Goal: Task Accomplishment & Management: Manage account settings

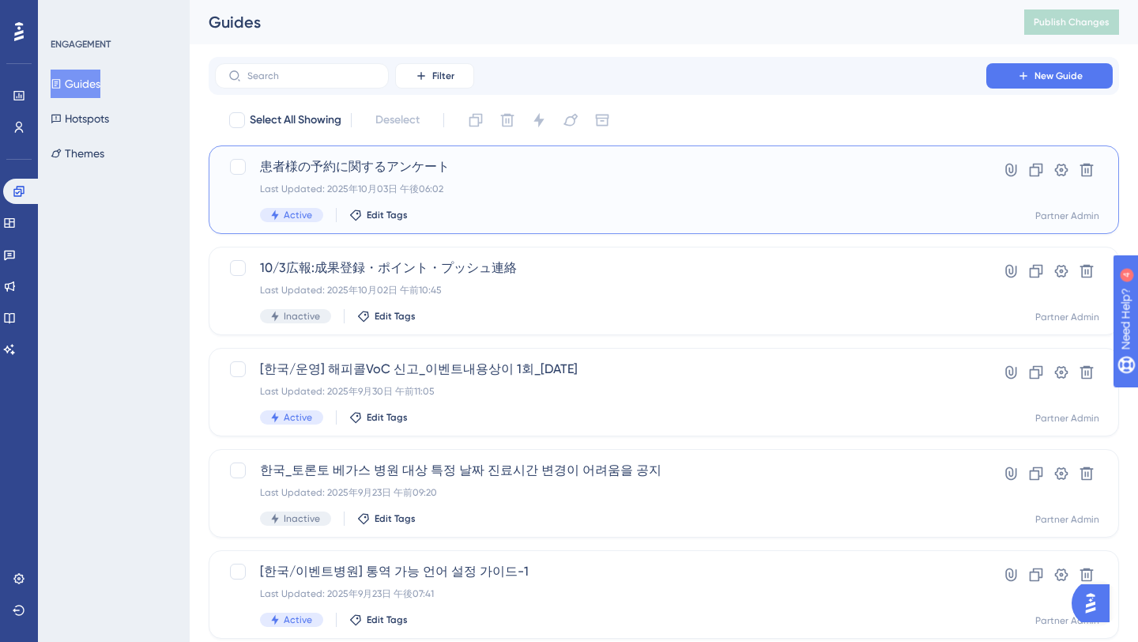
click at [564, 212] on div "Active Edit Tags" at bounding box center [600, 215] width 681 height 14
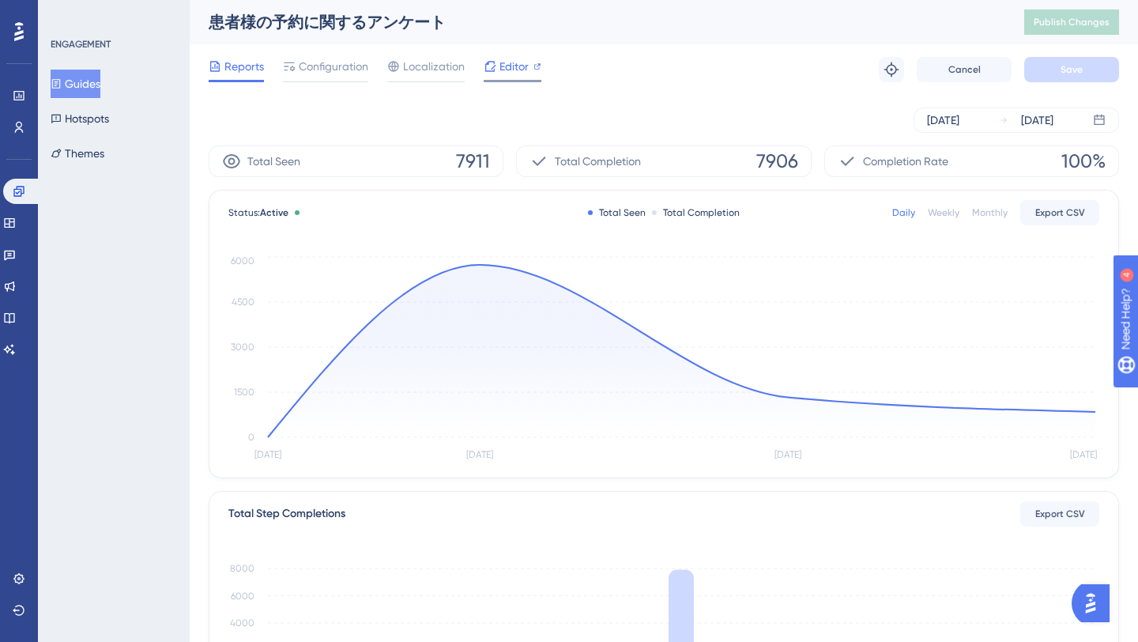
click at [502, 68] on span "Editor" at bounding box center [513, 66] width 29 height 19
click at [341, 64] on span "Configuration" at bounding box center [334, 66] width 70 height 19
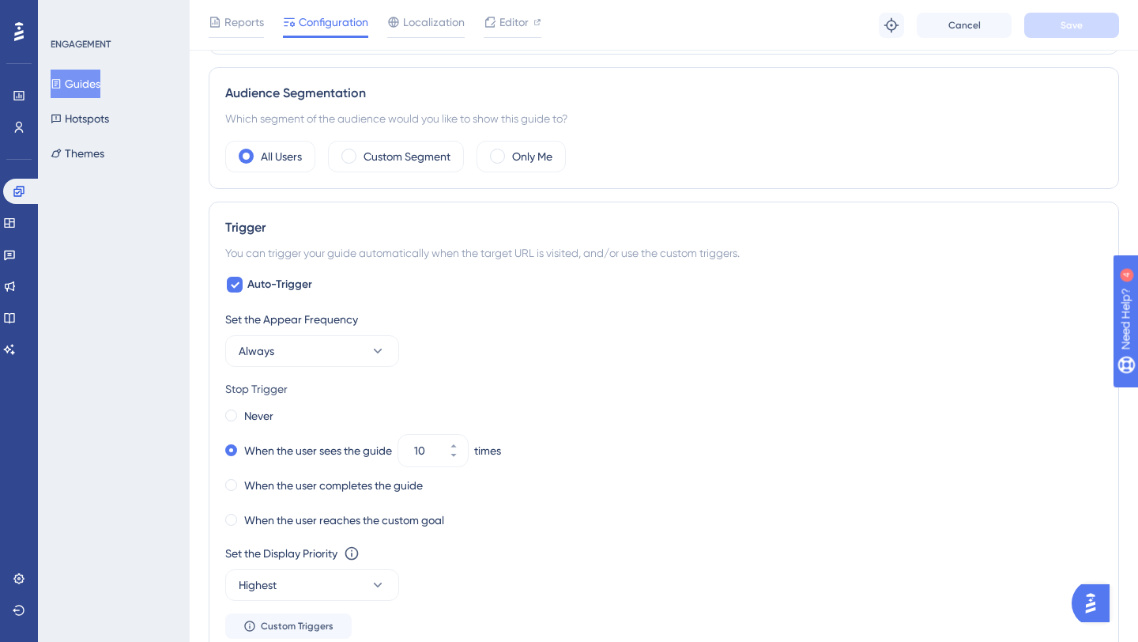
scroll to position [1206, 0]
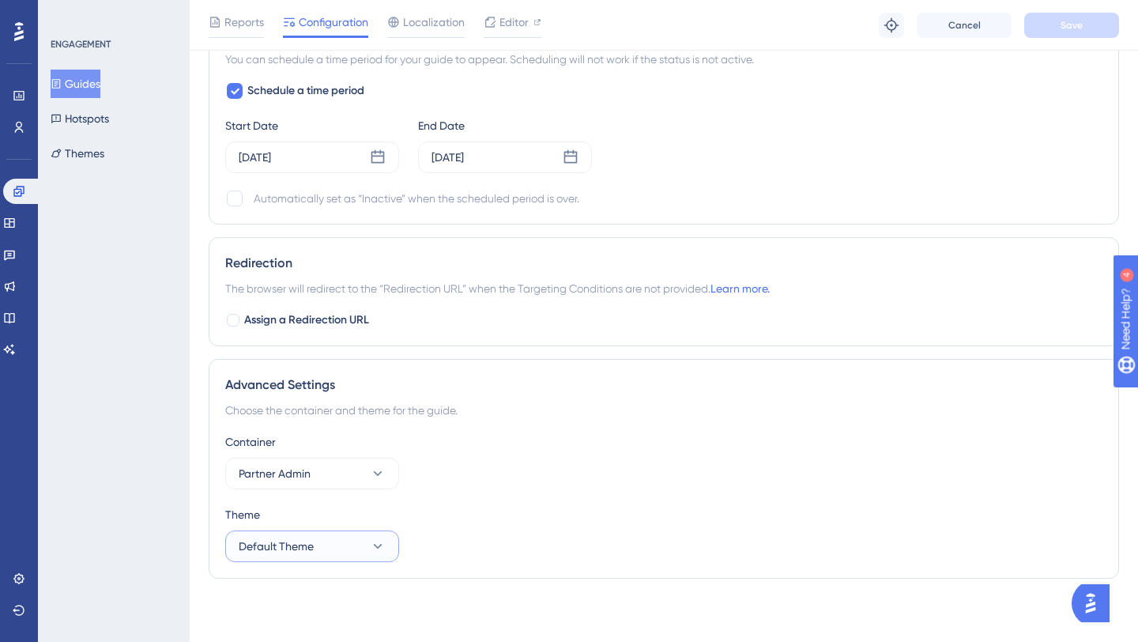
click at [380, 545] on icon at bounding box center [378, 546] width 9 height 5
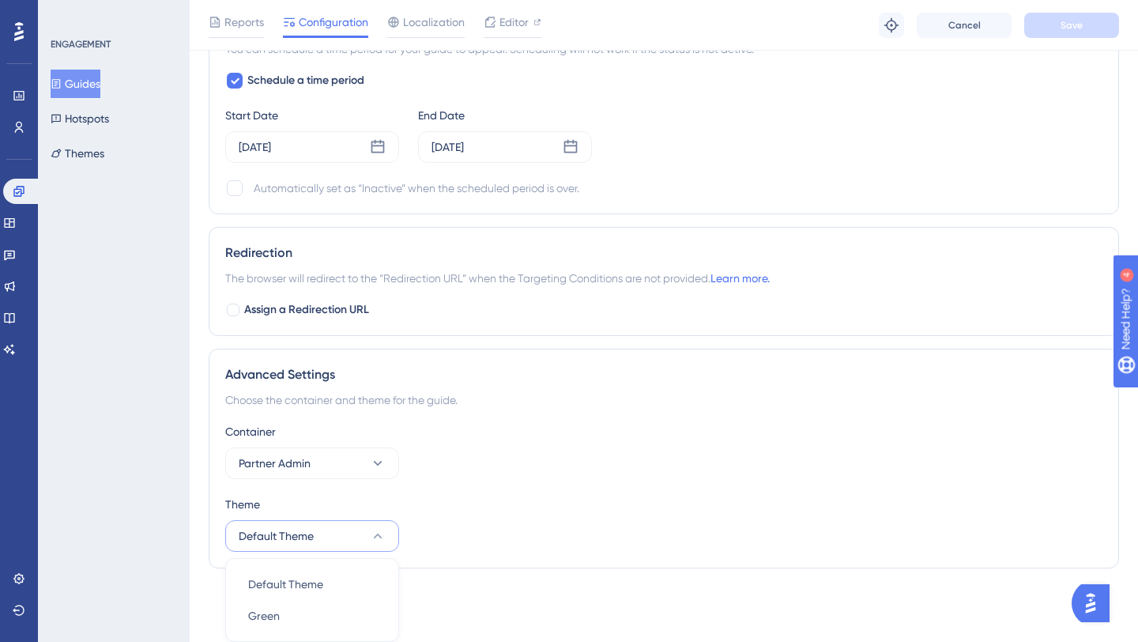
click at [499, 466] on div "Container Partner Admin" at bounding box center [663, 450] width 877 height 57
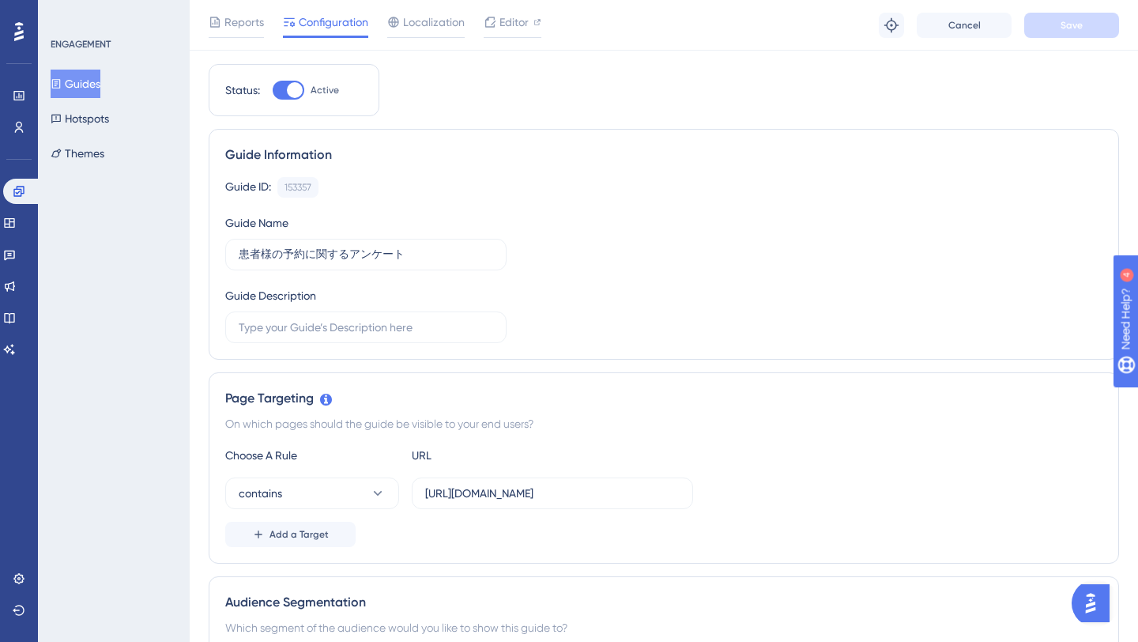
scroll to position [232, 0]
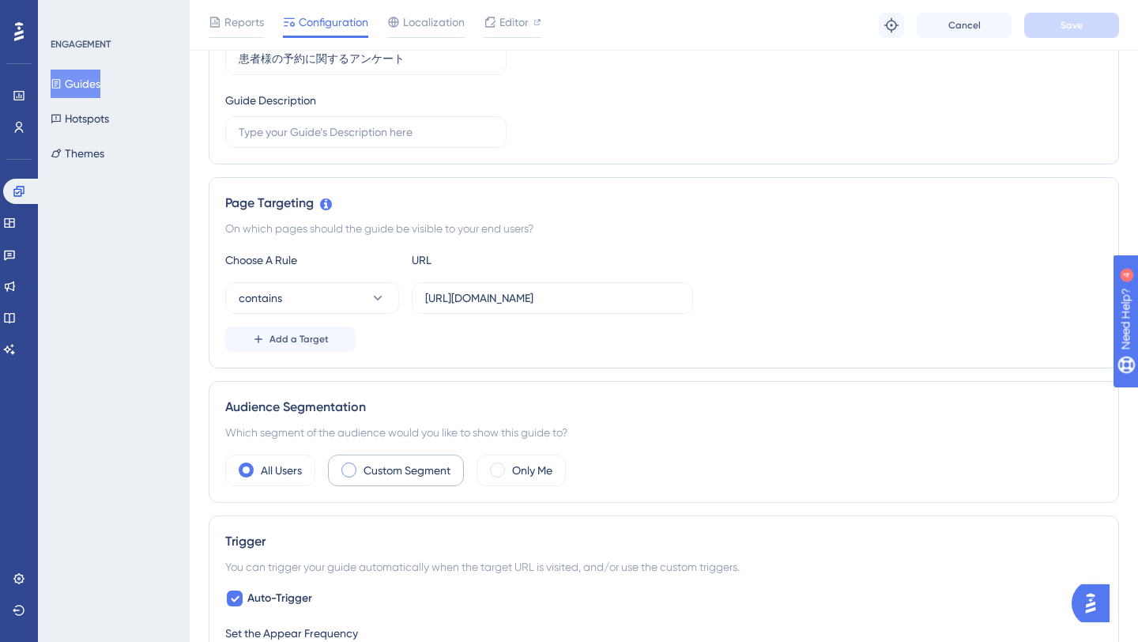
click at [421, 464] on label "Custom Segment" at bounding box center [407, 470] width 87 height 19
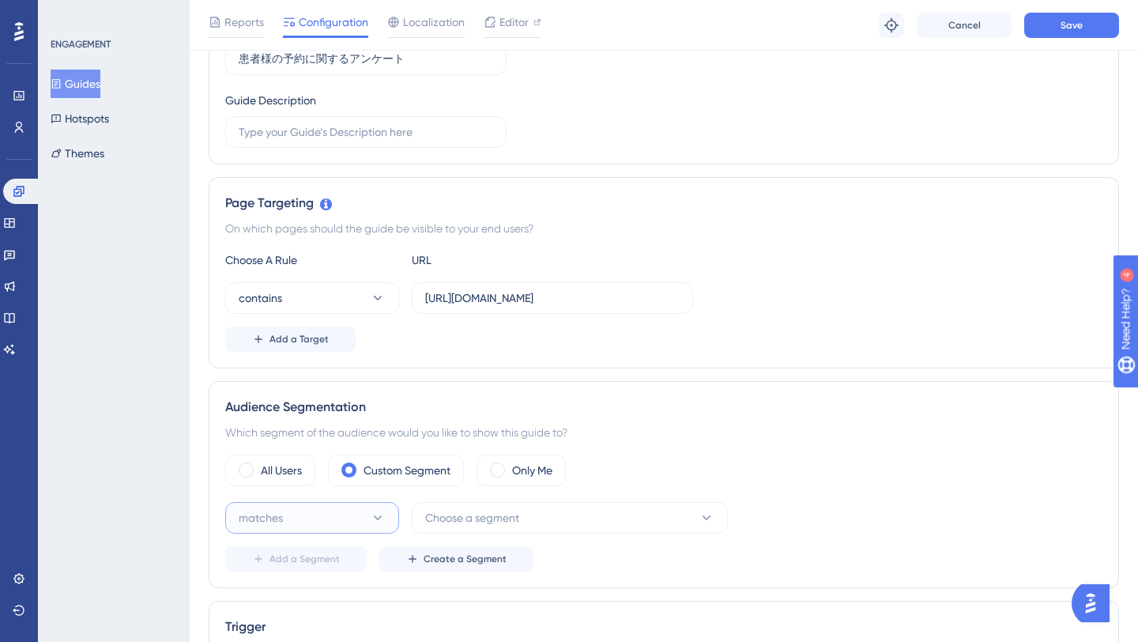
click at [372, 514] on icon at bounding box center [378, 518] width 16 height 16
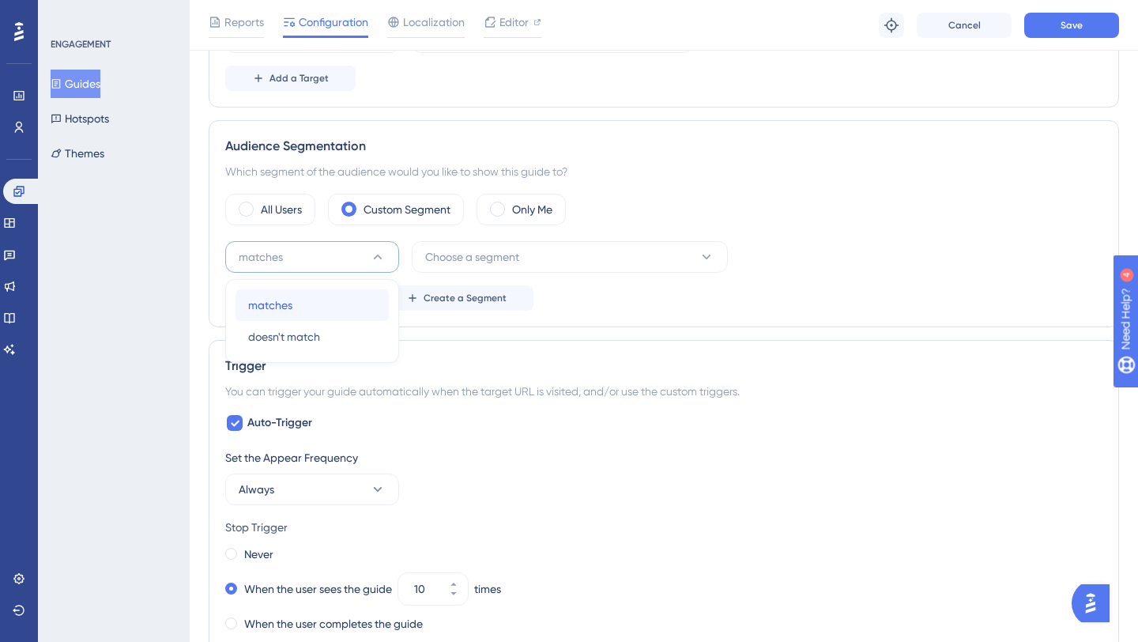
click at [352, 308] on div "matches matches" at bounding box center [312, 305] width 128 height 32
click at [482, 262] on span "Choose a segment" at bounding box center [472, 256] width 94 height 19
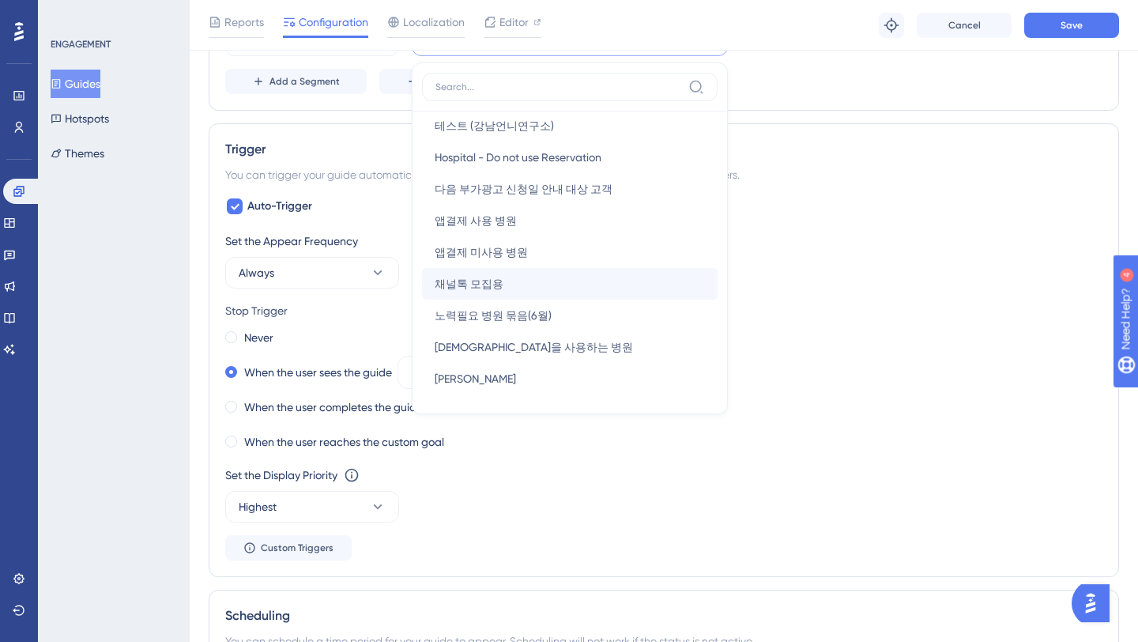
scroll to position [498, 0]
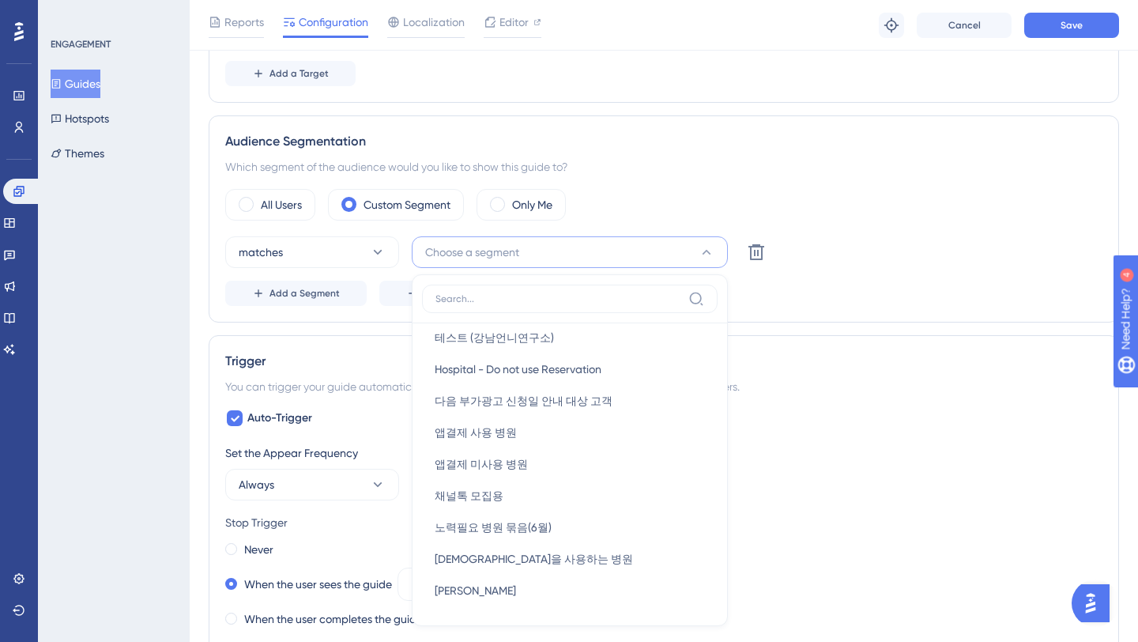
click at [826, 164] on div "Which segment of the audience would you like to show this guide to?" at bounding box center [663, 166] width 877 height 19
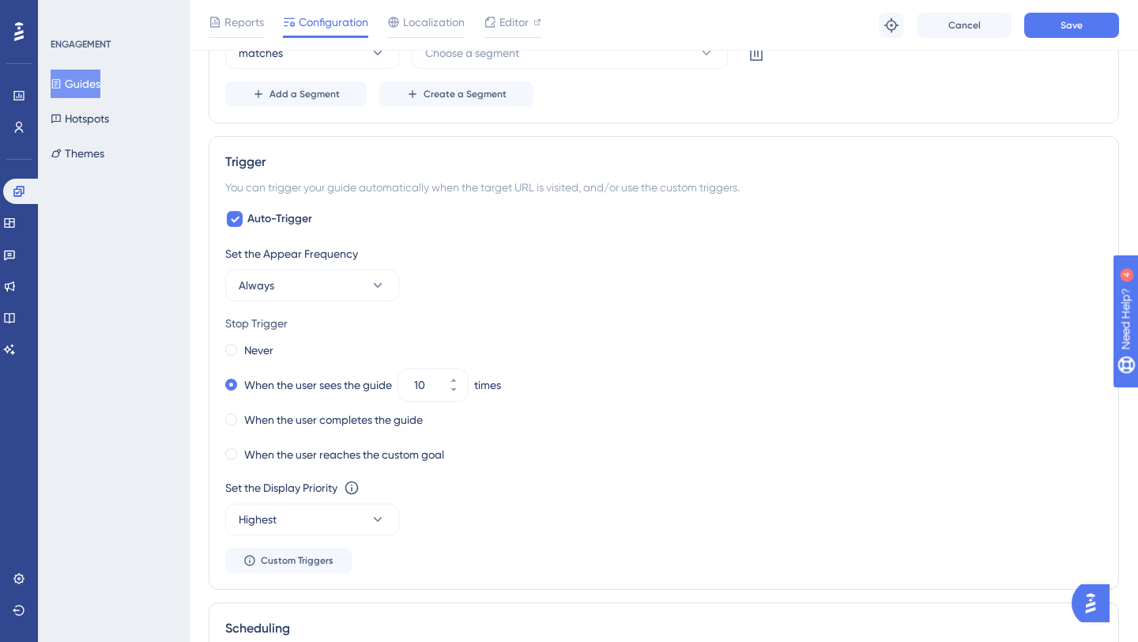
scroll to position [0, 0]
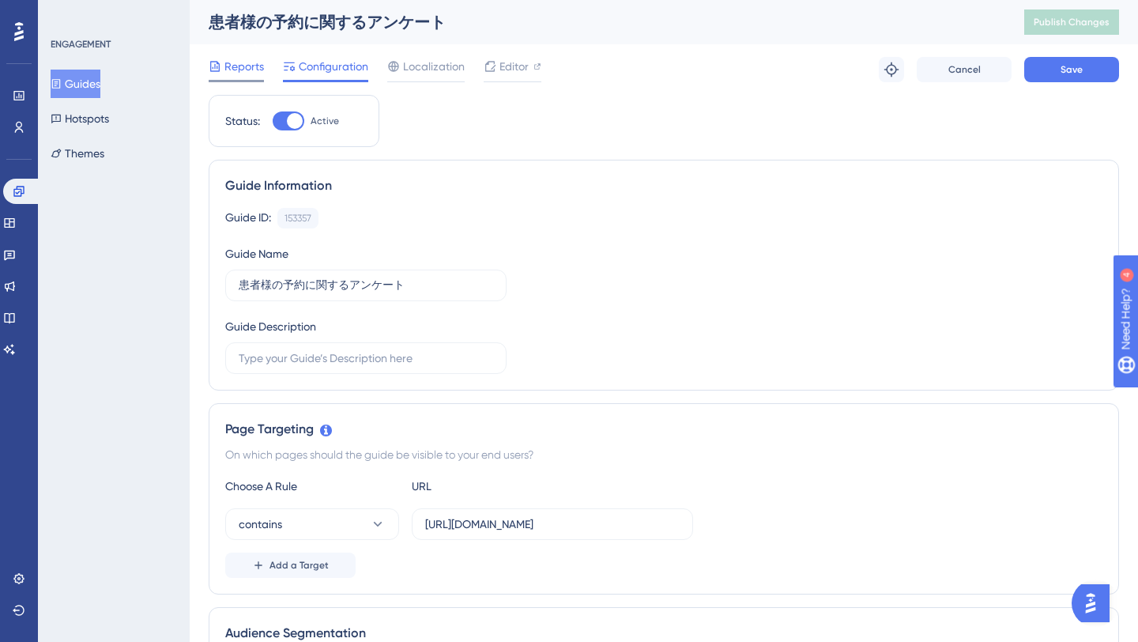
click at [236, 72] on span "Reports" at bounding box center [244, 66] width 40 height 19
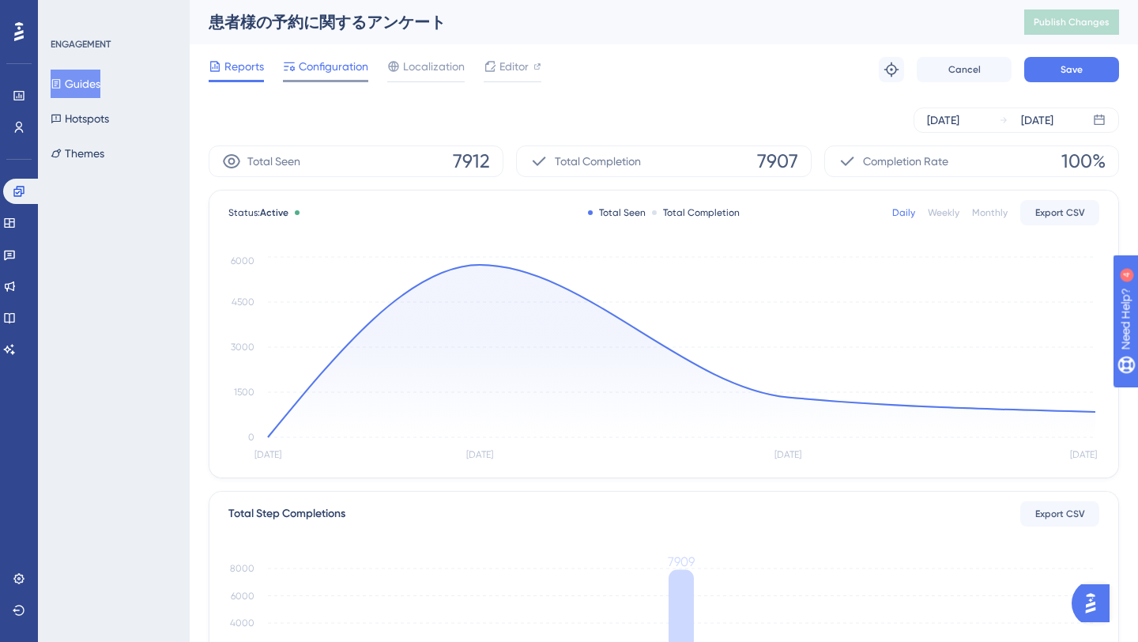
click at [349, 70] on span "Configuration" at bounding box center [334, 66] width 70 height 19
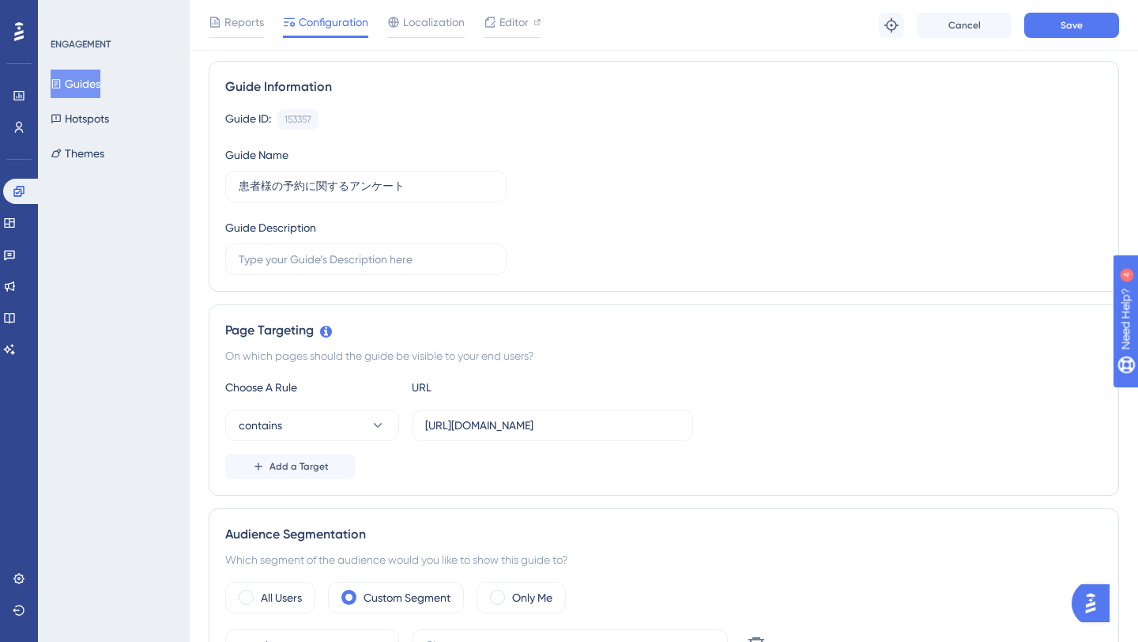
scroll to position [258, 0]
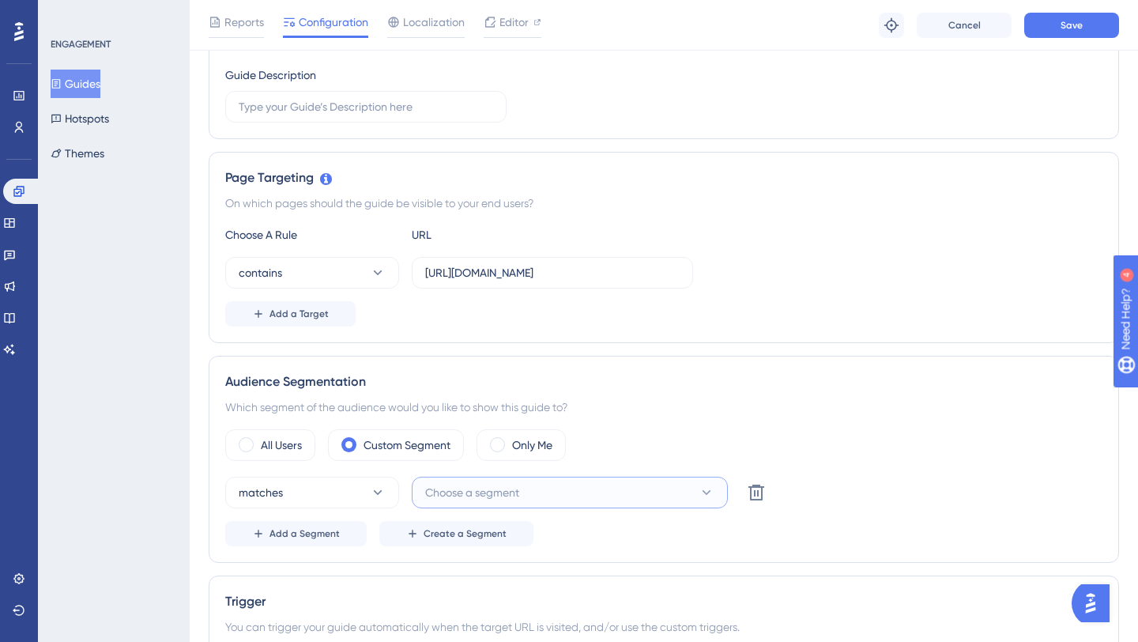
click at [482, 496] on span "Choose a segment" at bounding box center [472, 492] width 94 height 19
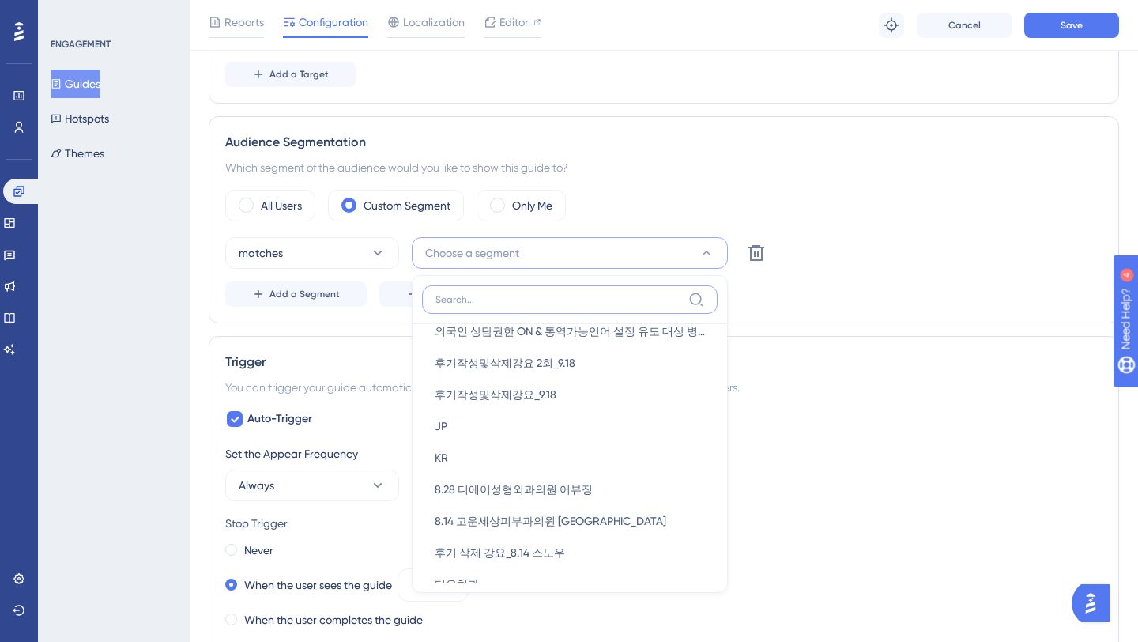
scroll to position [0, 0]
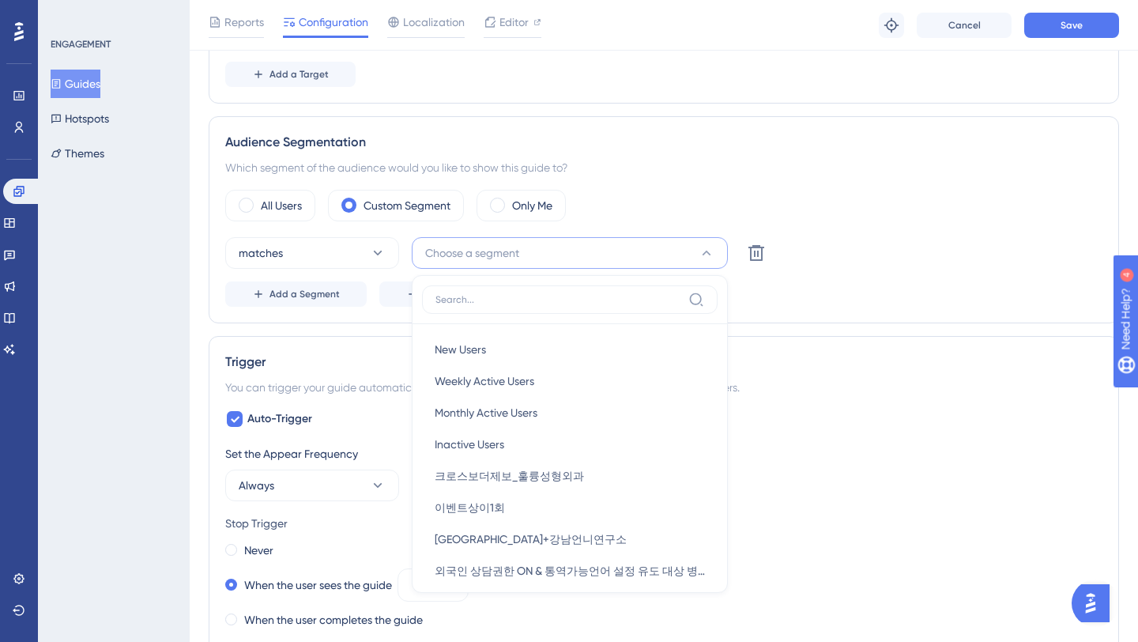
click at [798, 198] on div "All Users Custom Segment Only Me" at bounding box center [663, 206] width 877 height 32
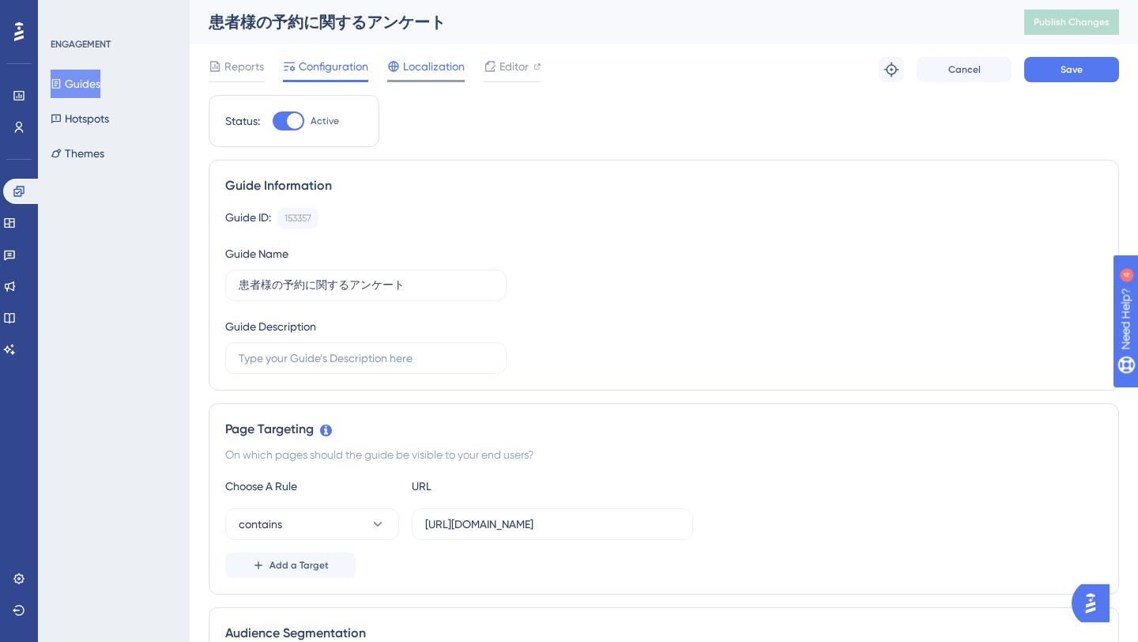
click at [430, 73] on span "Localization" at bounding box center [434, 66] width 62 height 19
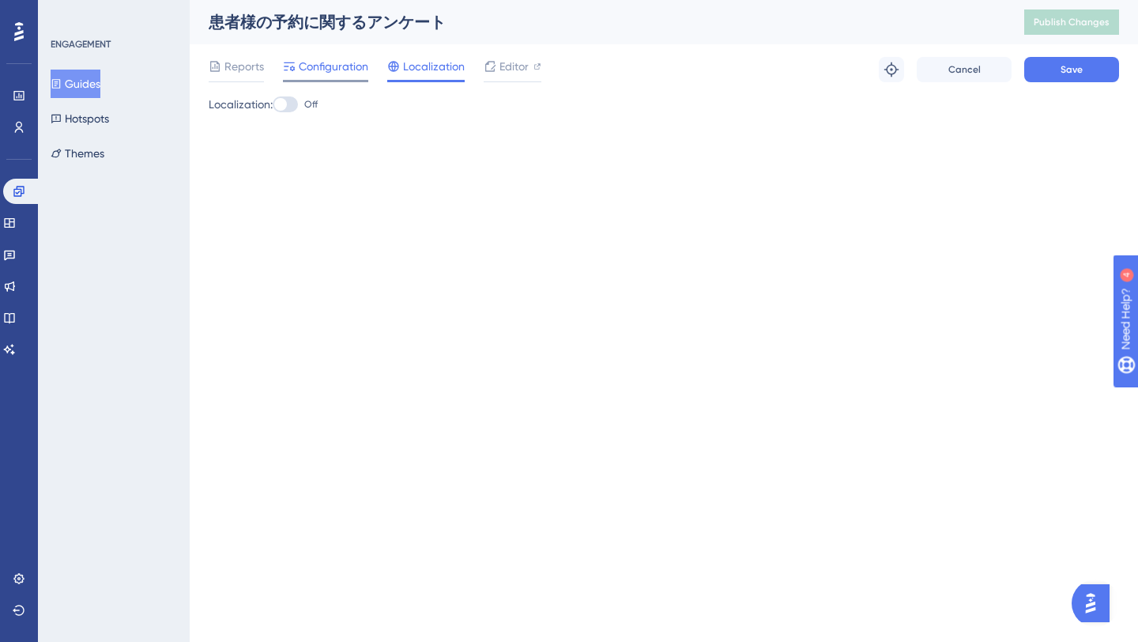
click at [301, 63] on span "Configuration" at bounding box center [334, 66] width 70 height 19
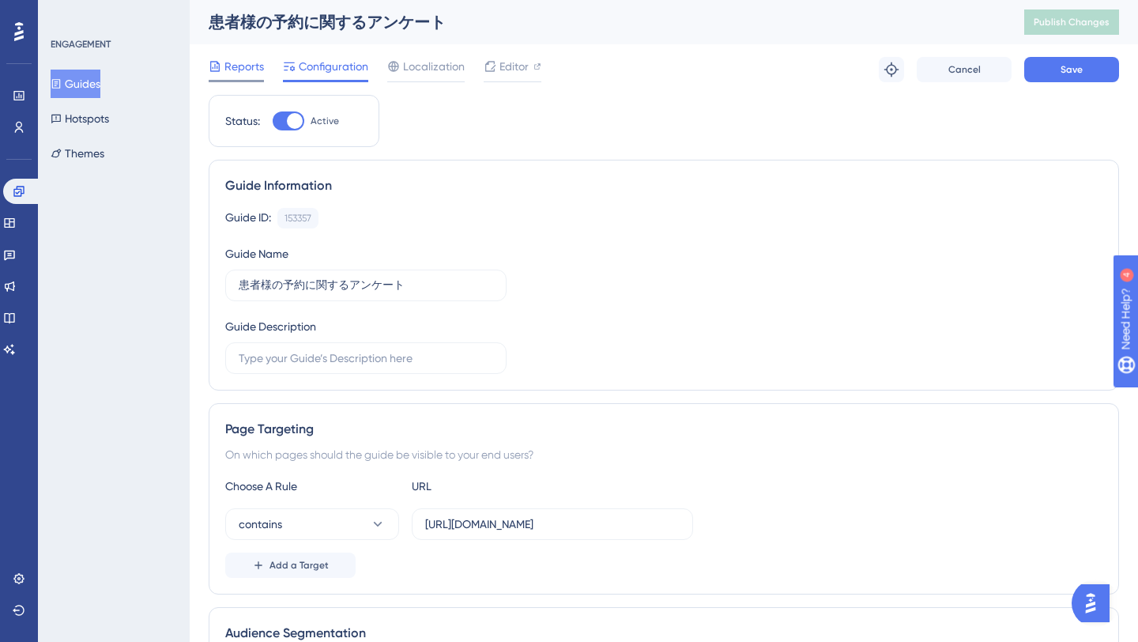
click at [243, 63] on span "Reports" at bounding box center [244, 66] width 40 height 19
